Goal: Entertainment & Leisure: Consume media (video, audio)

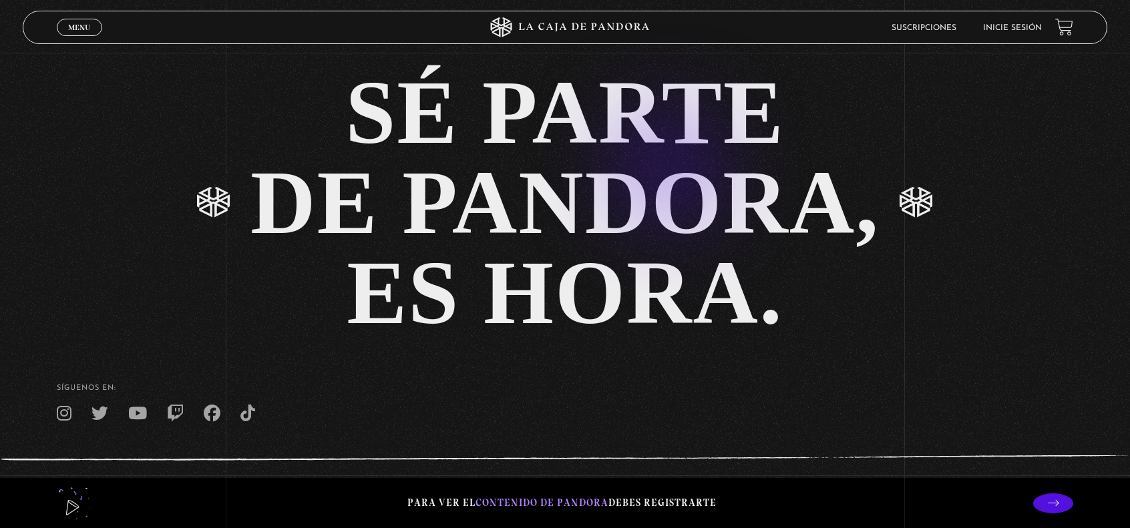
scroll to position [3083, 0]
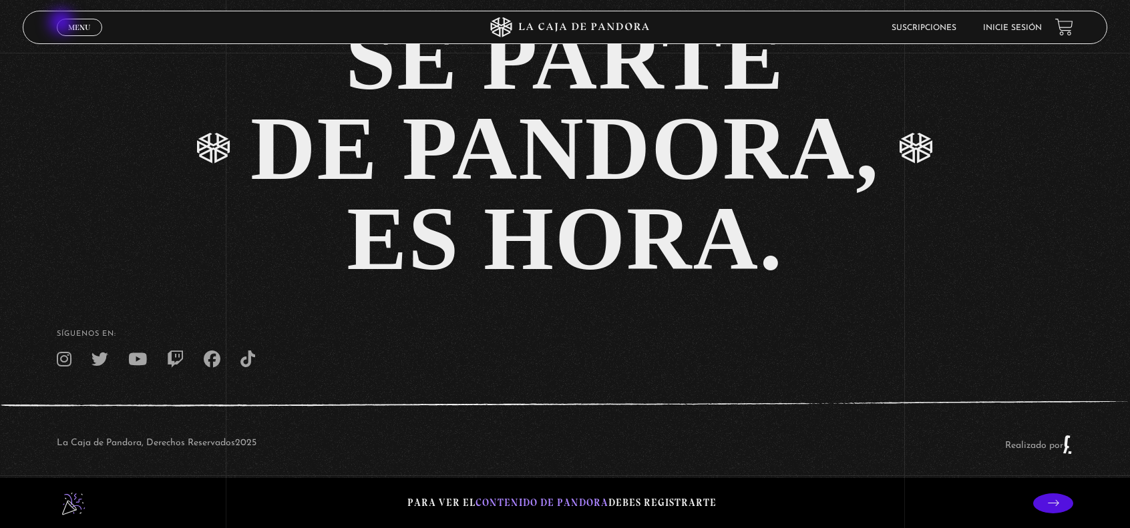
click at [63, 23] on link "Menu Cerrar" at bounding box center [79, 27] width 45 height 17
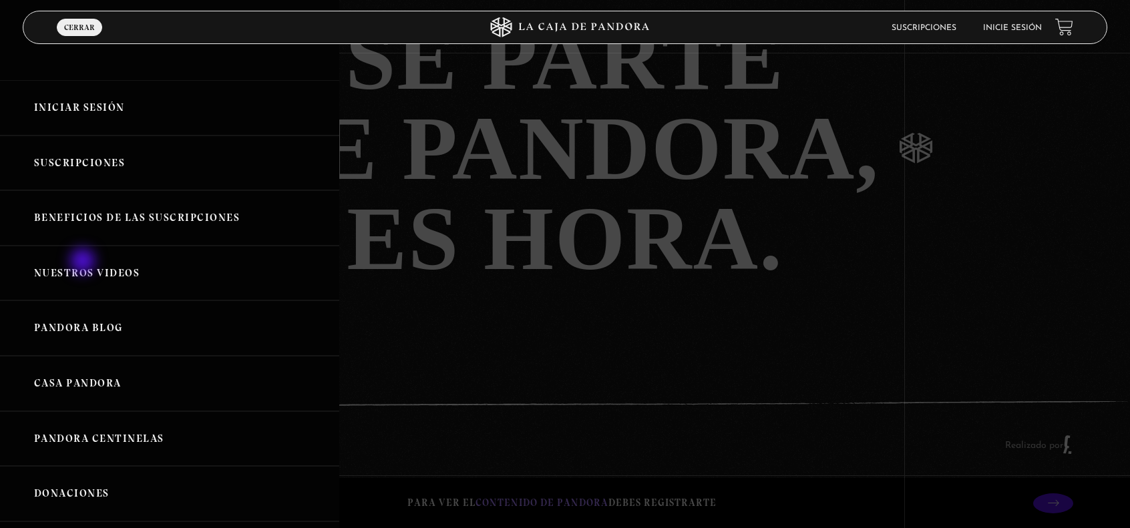
click at [84, 262] on link "Nuestros Videos" at bounding box center [169, 273] width 339 height 55
click at [80, 276] on link "Nuestros Videos" at bounding box center [169, 273] width 339 height 55
click at [80, 277] on link "Nuestros Videos" at bounding box center [169, 273] width 339 height 55
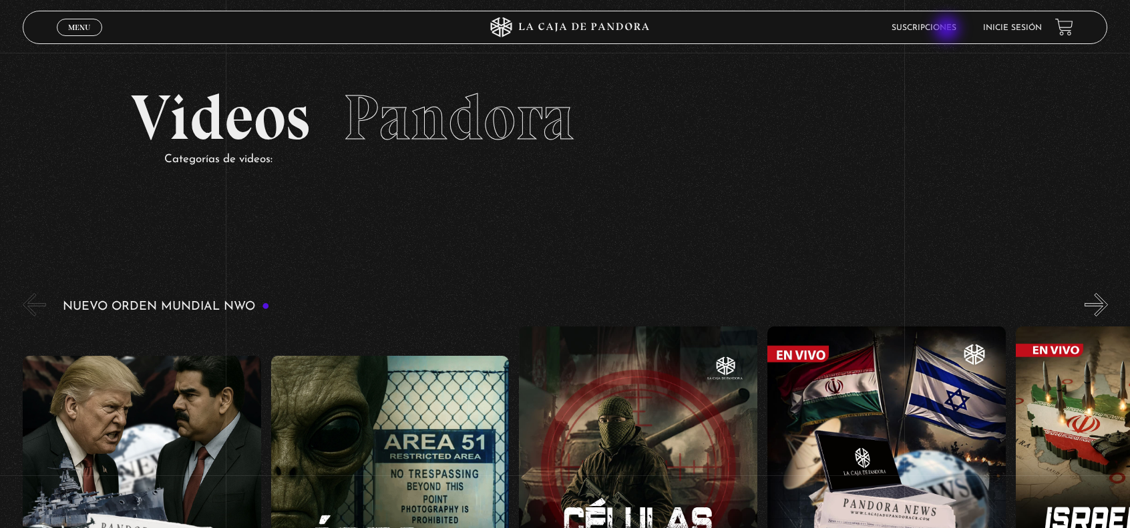
click at [948, 29] on link "Suscripciones" at bounding box center [923, 28] width 65 height 8
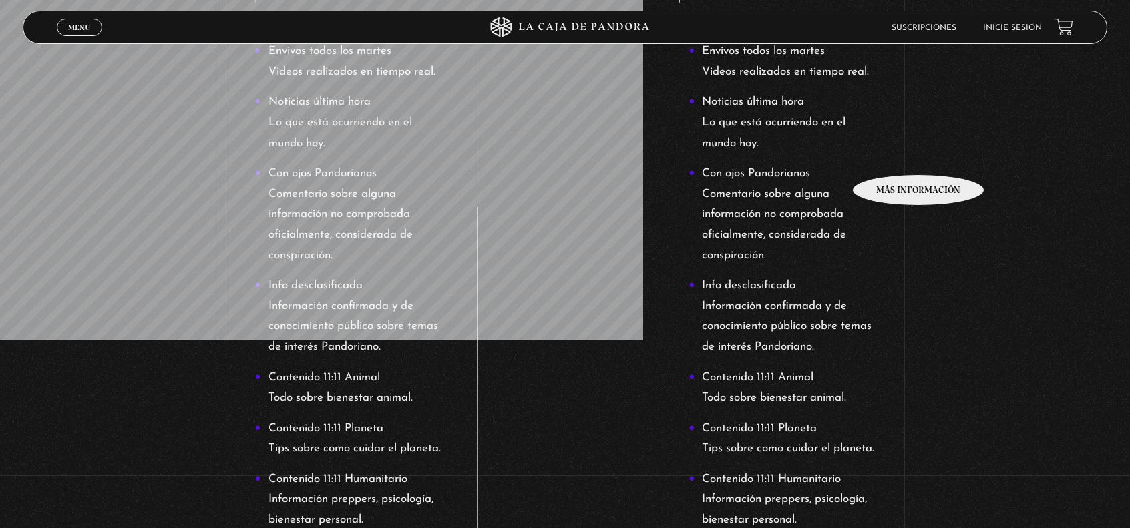
scroll to position [299, 0]
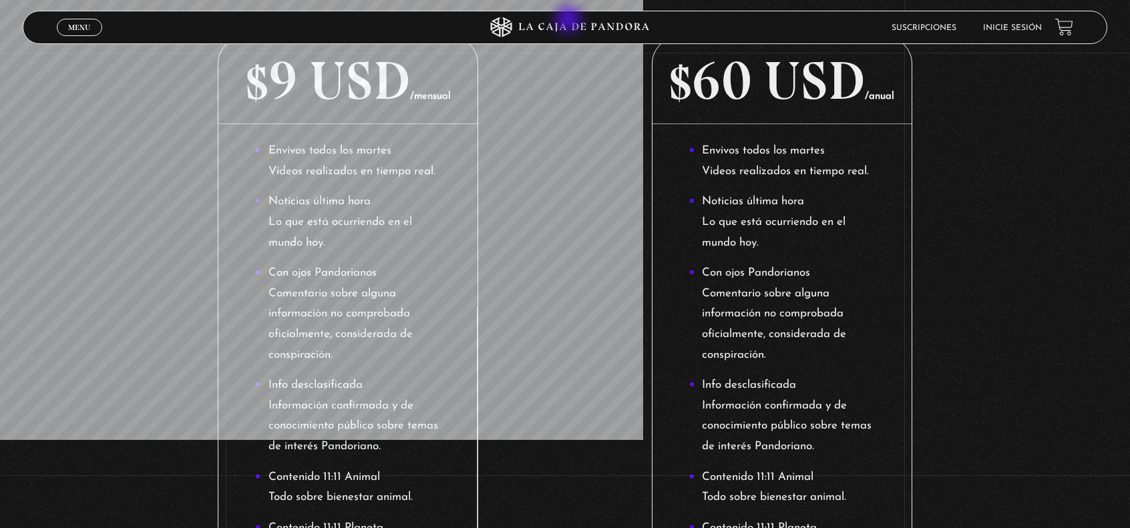
click at [572, 25] on icon at bounding box center [564, 27] width 339 height 20
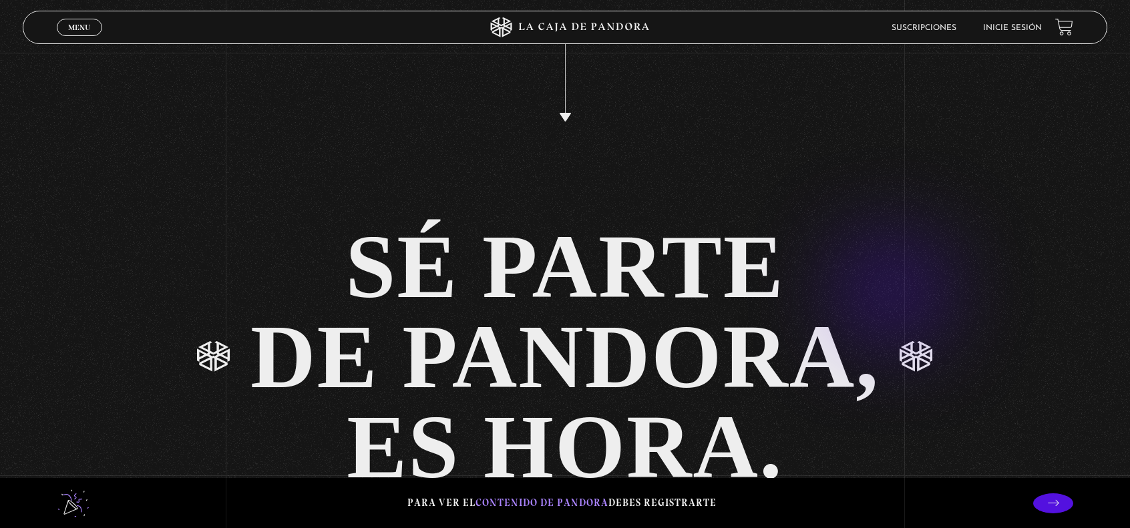
scroll to position [3083, 0]
